Goal: Task Accomplishment & Management: Manage account settings

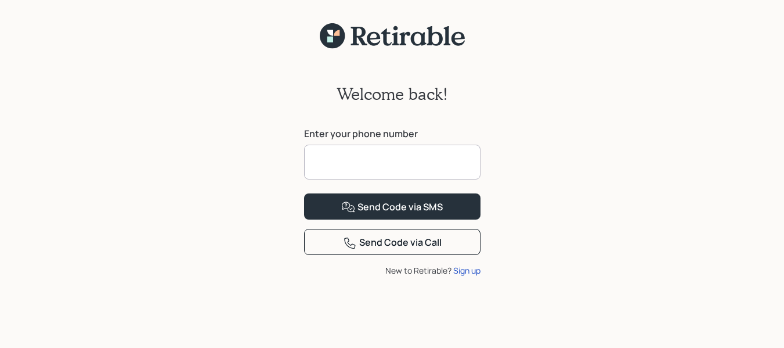
click at [372, 163] on input at bounding box center [392, 162] width 177 height 35
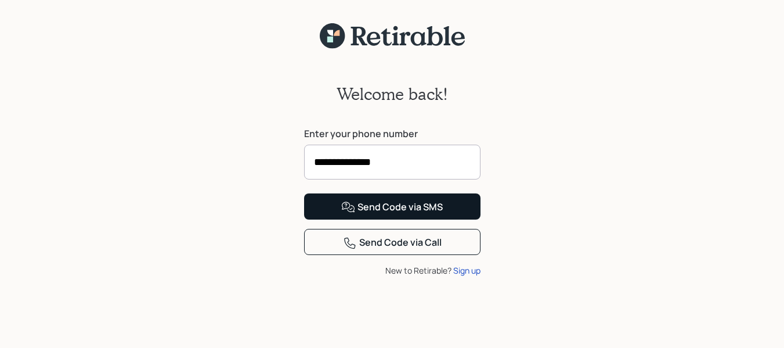
type input "**********"
click at [458, 219] on button "Send Code via SMS" at bounding box center [392, 206] width 177 height 26
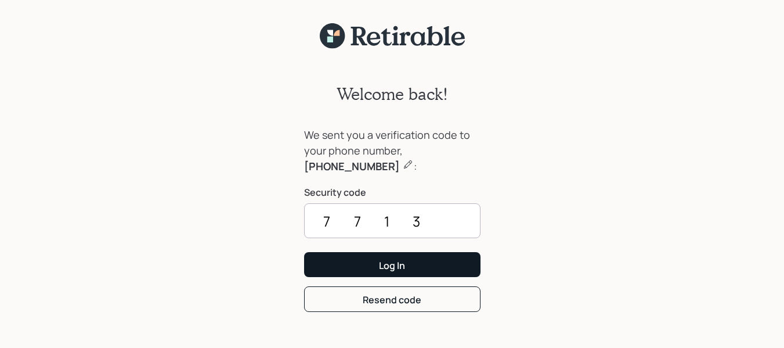
type input "7713"
click at [449, 264] on button "Log In" at bounding box center [392, 264] width 177 height 25
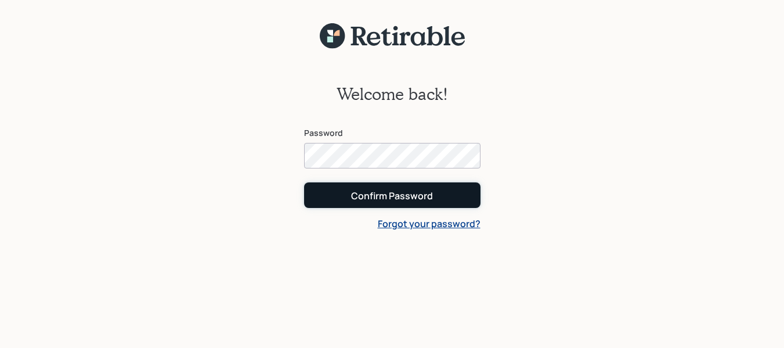
click at [448, 197] on button "Confirm Password" at bounding box center [392, 194] width 177 height 25
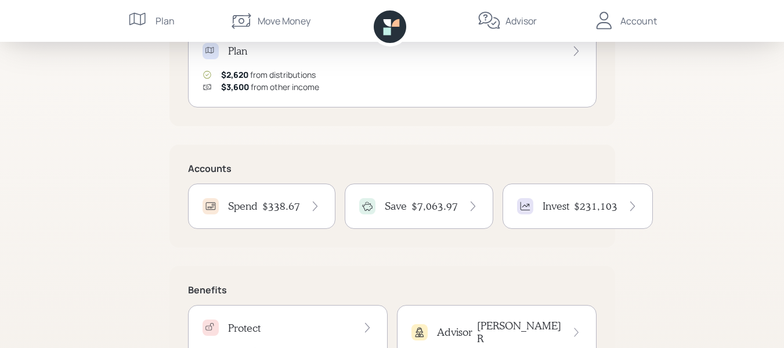
scroll to position [232, 0]
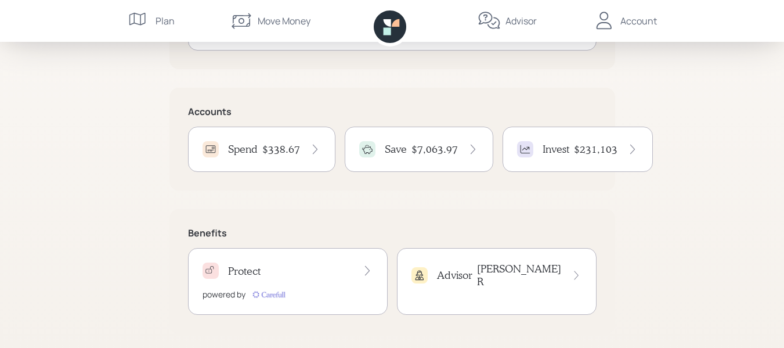
click at [269, 148] on h4 "$338.67" at bounding box center [281, 149] width 38 height 13
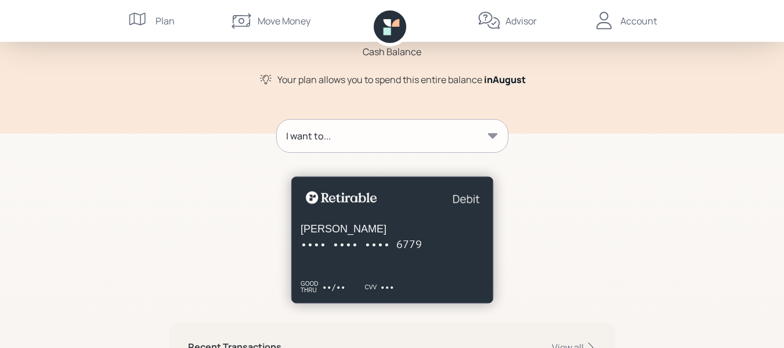
scroll to position [58, 0]
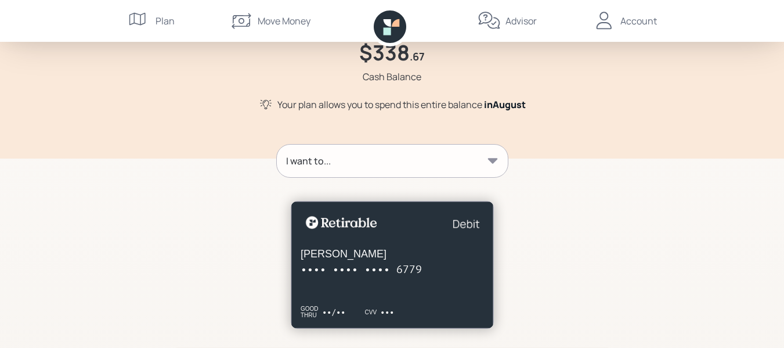
click at [491, 148] on div "I want to..." at bounding box center [392, 161] width 231 height 33
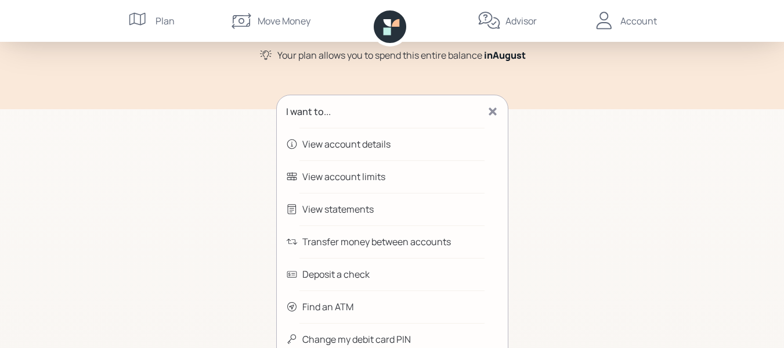
scroll to position [174, 0]
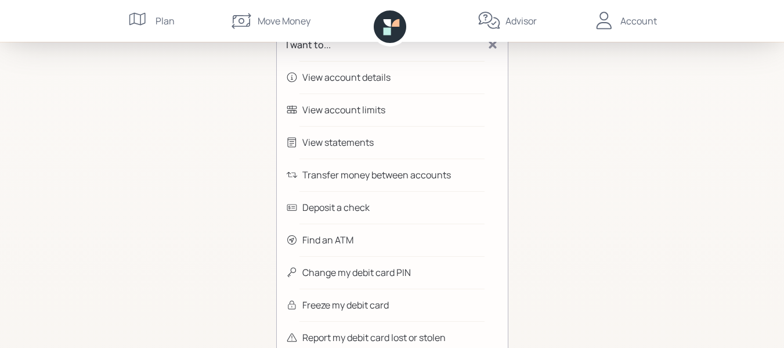
click at [398, 140] on div "View statements" at bounding box center [392, 142] width 231 height 33
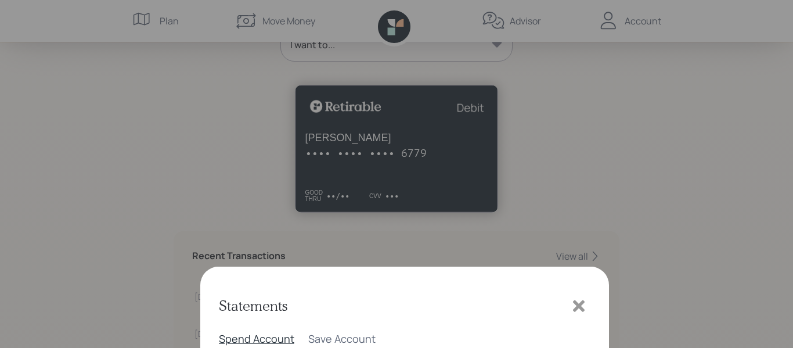
click at [401, 160] on div "[DATE]" at bounding box center [485, 162] width 169 height 13
click at [579, 67] on icon at bounding box center [578, 74] width 17 height 17
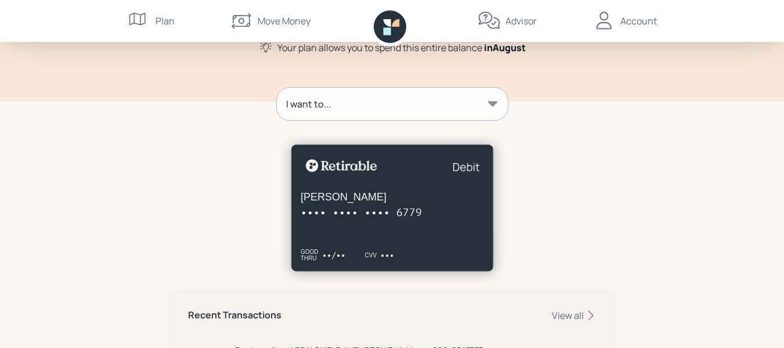
scroll to position [116, 0]
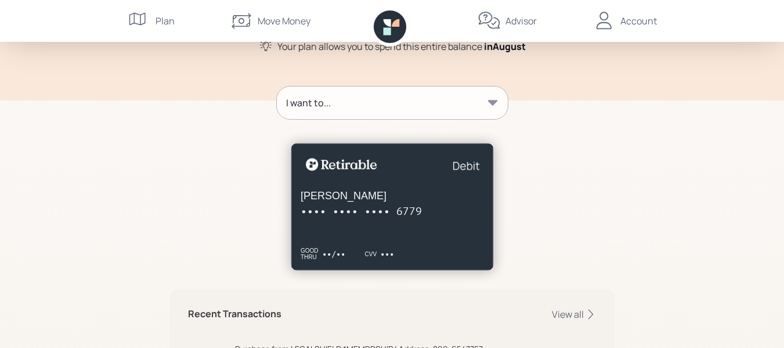
click at [496, 99] on icon at bounding box center [493, 103] width 12 height 12
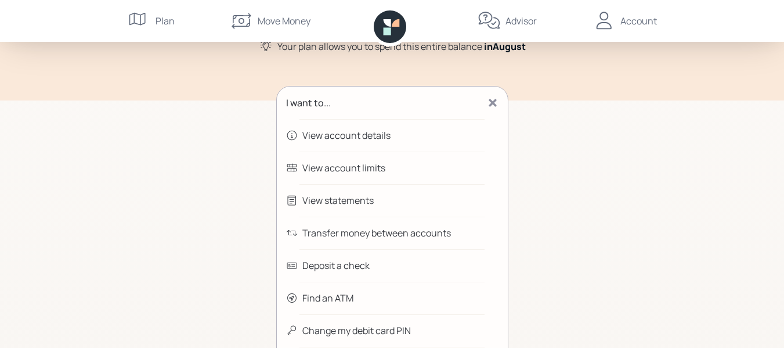
click at [385, 192] on div "View statements" at bounding box center [392, 200] width 231 height 33
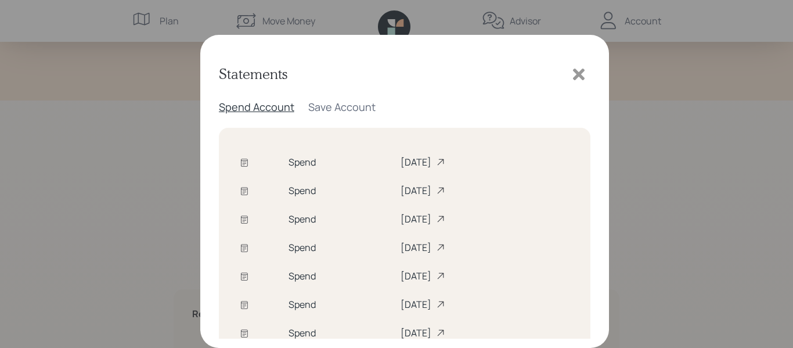
click at [580, 70] on icon at bounding box center [578, 74] width 17 height 17
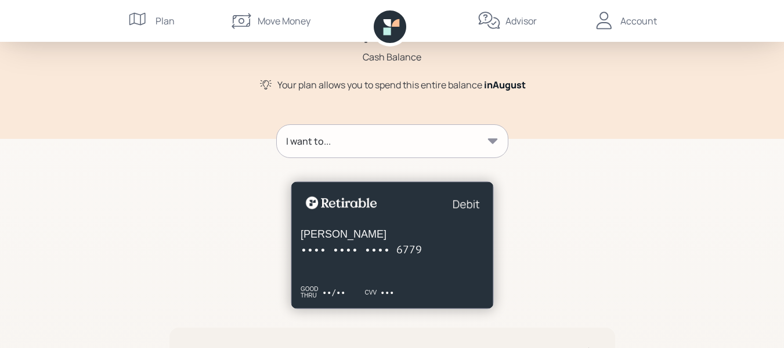
scroll to position [0, 0]
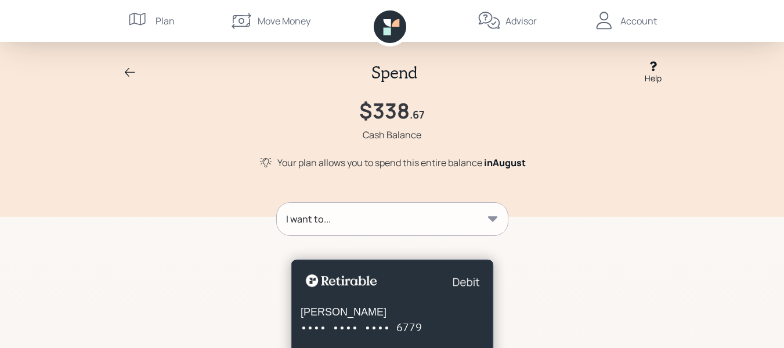
click at [635, 19] on div "Account" at bounding box center [639, 21] width 37 height 14
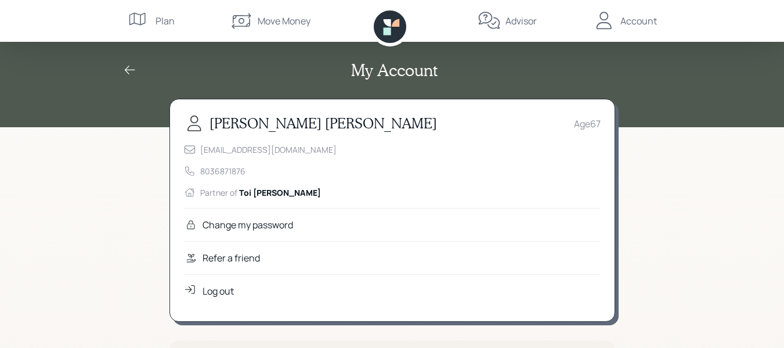
click at [226, 283] on div "Log out" at bounding box center [392, 290] width 417 height 33
